Goal: Check status: Check status

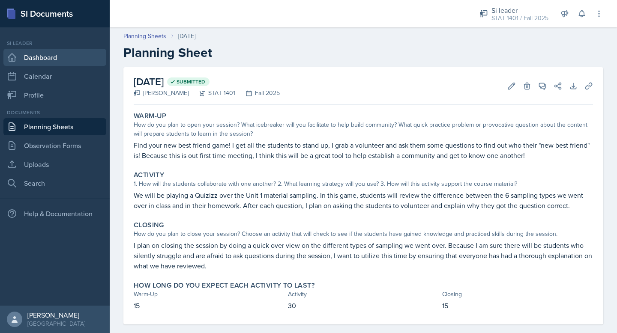
click at [65, 60] on link "Dashboard" at bounding box center [54, 57] width 103 height 17
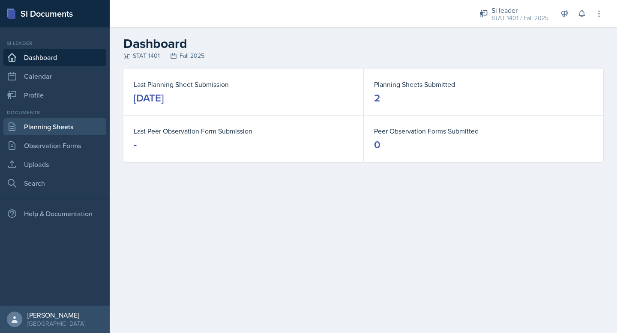
click at [55, 123] on link "Planning Sheets" at bounding box center [54, 126] width 103 height 17
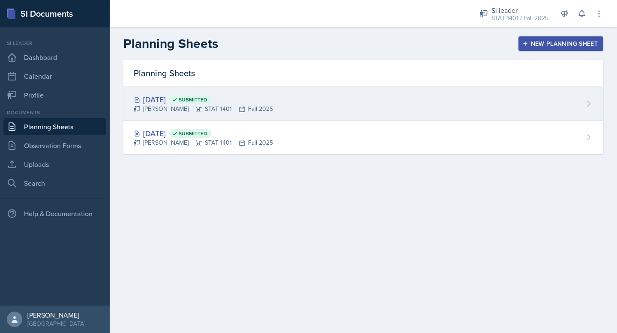
click at [268, 93] on div "[DATE] Submitted [PERSON_NAME] STAT 1401 Fall 2025" at bounding box center [363, 104] width 480 height 34
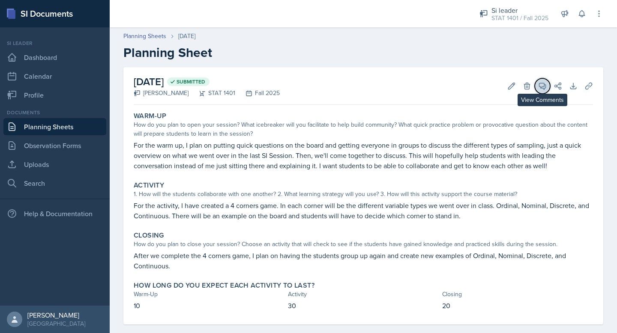
click at [541, 83] on icon at bounding box center [542, 86] width 6 height 6
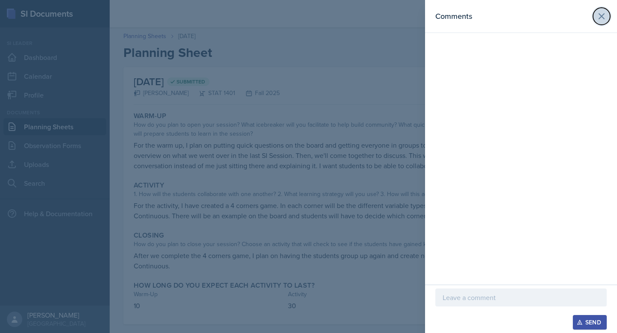
click at [608, 18] on button at bounding box center [601, 16] width 17 height 17
